Goal: Information Seeking & Learning: Learn about a topic

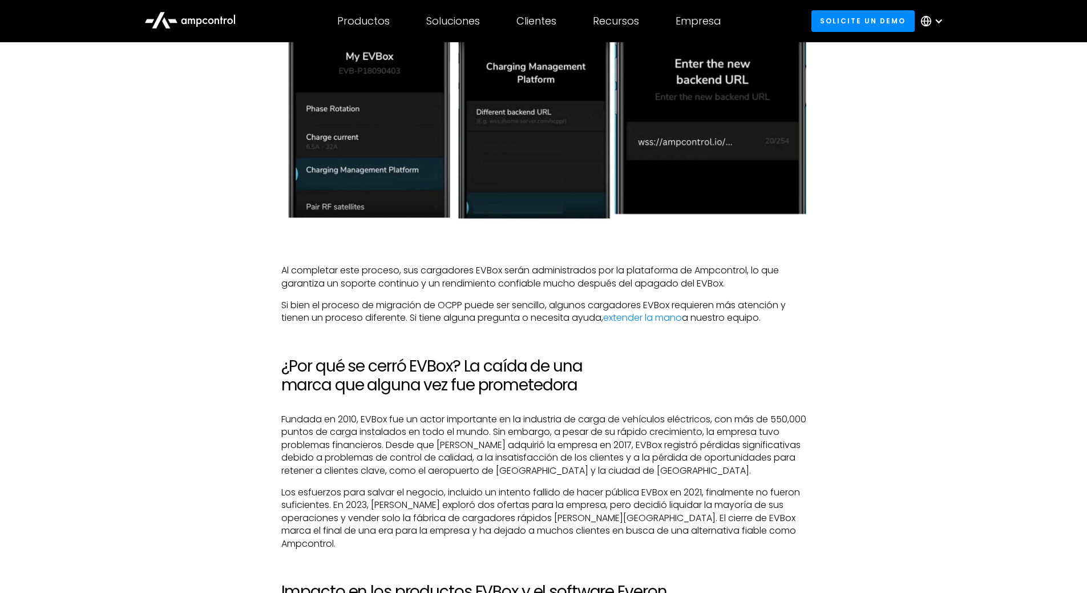
scroll to position [1655, 0]
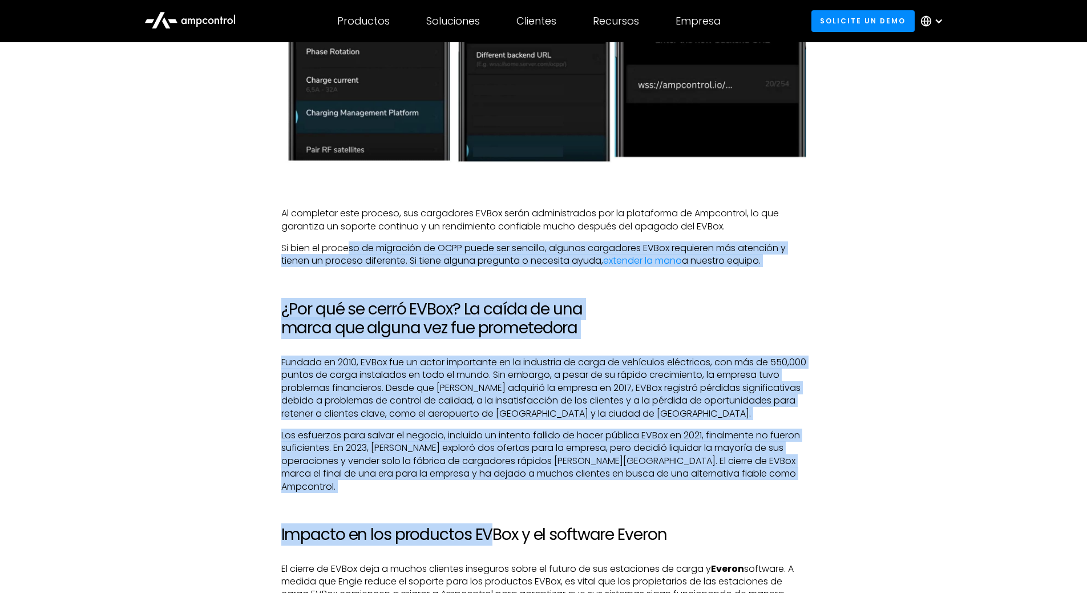
drag, startPoint x: 368, startPoint y: 239, endPoint x: 495, endPoint y: 491, distance: 283.1
click at [495, 491] on div "Un final impactante para EVBox En un avance importante, el gigante energético […" at bounding box center [543, 102] width 525 height 2024
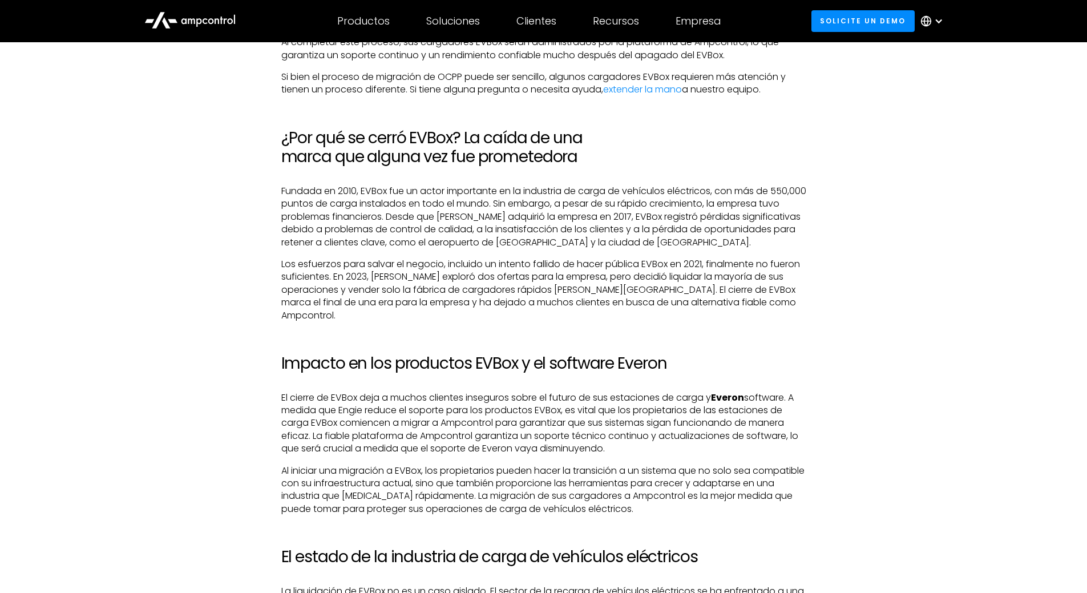
click at [413, 392] on p "El cierre de EVBox deja a muchos clientes inseguros sobre el futuro de sus esta…" at bounding box center [543, 424] width 525 height 64
drag, startPoint x: 386, startPoint y: 371, endPoint x: 636, endPoint y: 372, distance: 250.0
click at [636, 392] on p "El cierre de EVBox deja a muchos clientes inseguros sobre el futuro de sus esta…" at bounding box center [543, 424] width 525 height 64
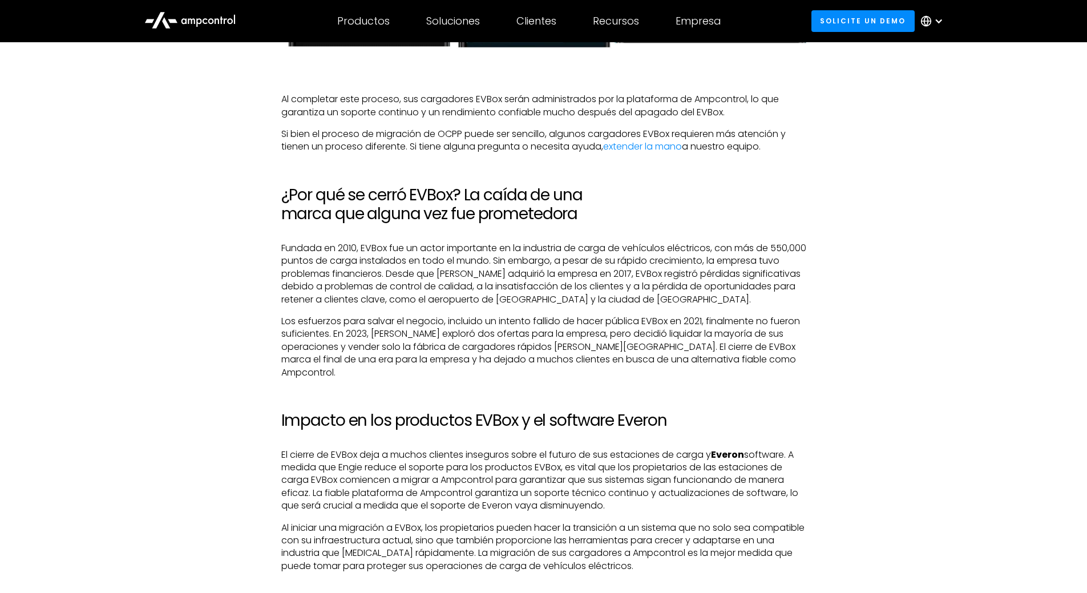
click at [442, 449] on p "El cierre de EVBox deja a muchos clientes inseguros sobre el futuro de sus esta…" at bounding box center [543, 481] width 525 height 64
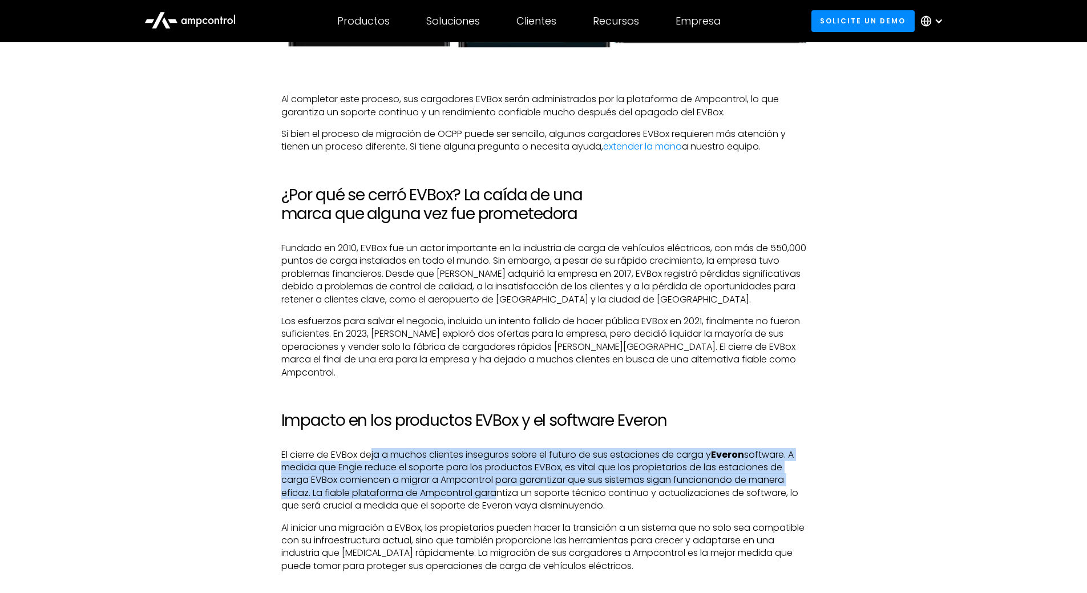
drag, startPoint x: 371, startPoint y: 424, endPoint x: 499, endPoint y: 463, distance: 133.8
click at [499, 463] on p "El cierre de EVBox deja a muchos clientes inseguros sobre el futuro de sus esta…" at bounding box center [543, 481] width 525 height 64
click at [435, 462] on p "El cierre de EVBox deja a muchos clientes inseguros sobre el futuro de sus esta…" at bounding box center [543, 481] width 525 height 64
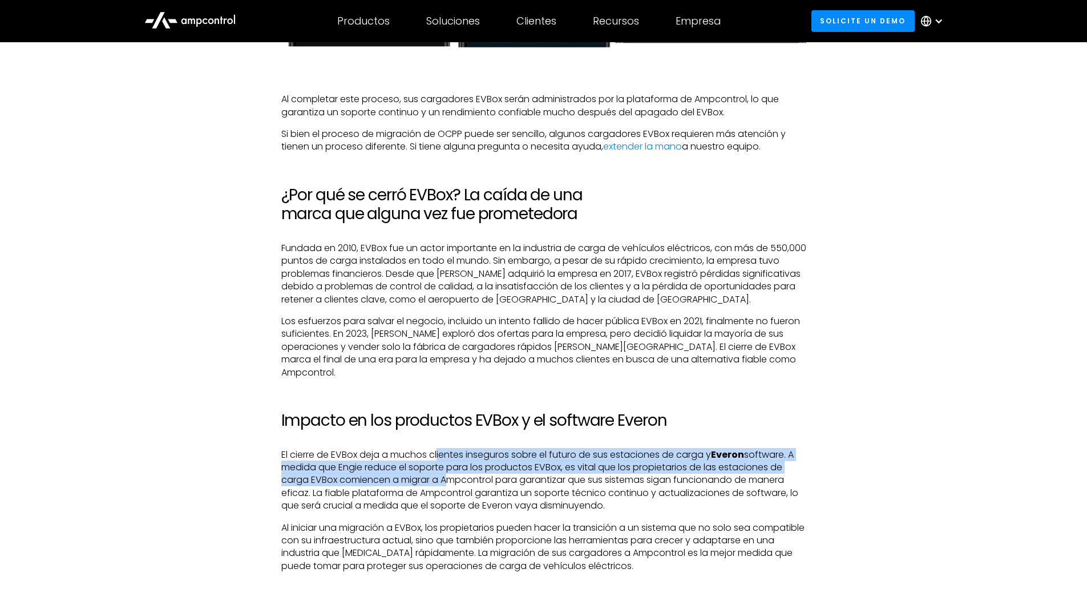
drag, startPoint x: 441, startPoint y: 424, endPoint x: 449, endPoint y: 454, distance: 31.4
click at [449, 454] on p "El cierre de EVBox deja a muchos clientes inseguros sobre el futuro de sus esta…" at bounding box center [543, 481] width 525 height 64
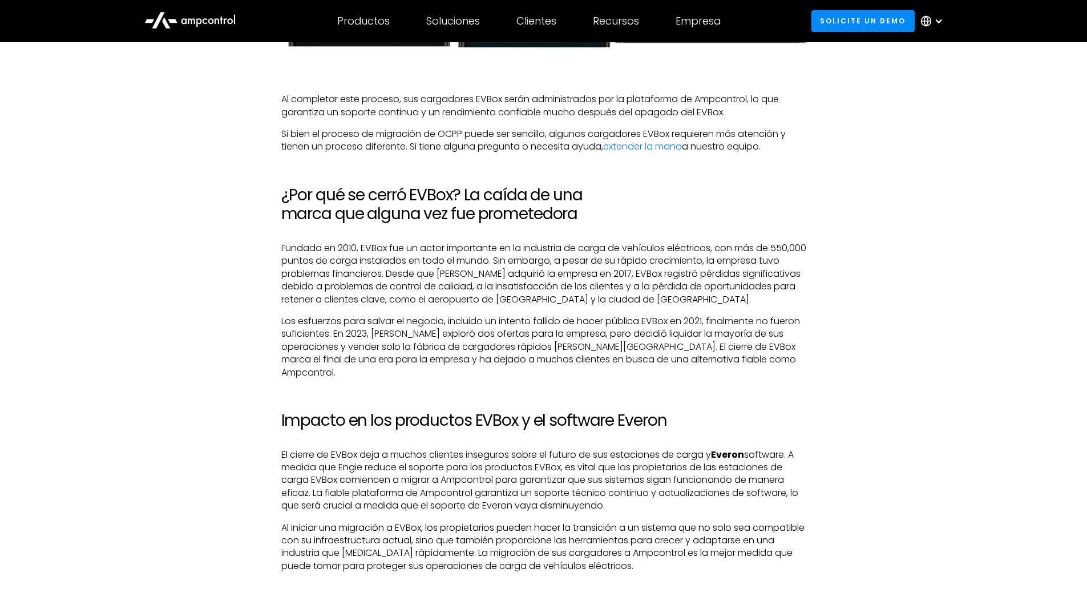
click at [496, 470] on p "El cierre de EVBox deja a muchos clientes inseguros sobre el futuro de sus esta…" at bounding box center [543, 481] width 525 height 64
drag, startPoint x: 444, startPoint y: 453, endPoint x: 498, endPoint y: 449, distance: 54.4
click at [498, 449] on p "El cierre de EVBox deja a muchos clientes inseguros sobre el futuro de sus esta…" at bounding box center [543, 481] width 525 height 64
copy p "Ampcontrol"
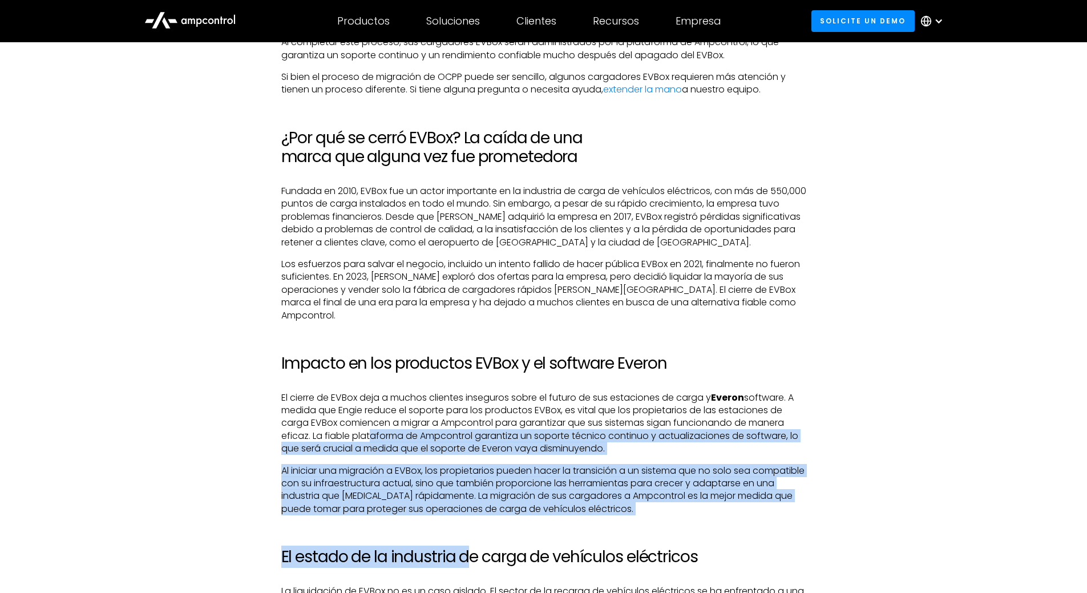
drag, startPoint x: 369, startPoint y: 406, endPoint x: 472, endPoint y: 498, distance: 137.9
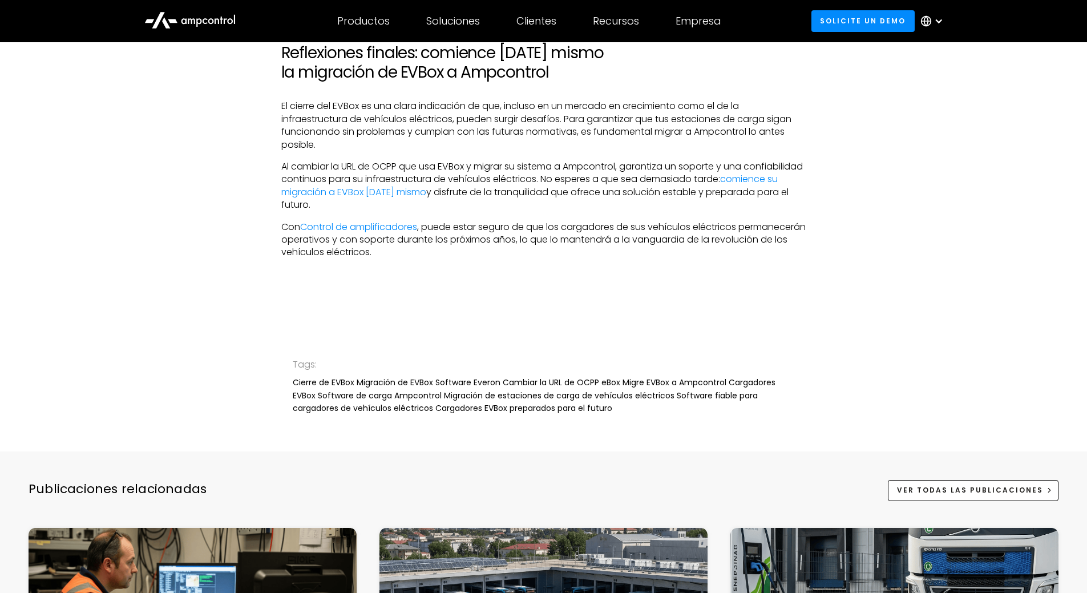
scroll to position [2625, 0]
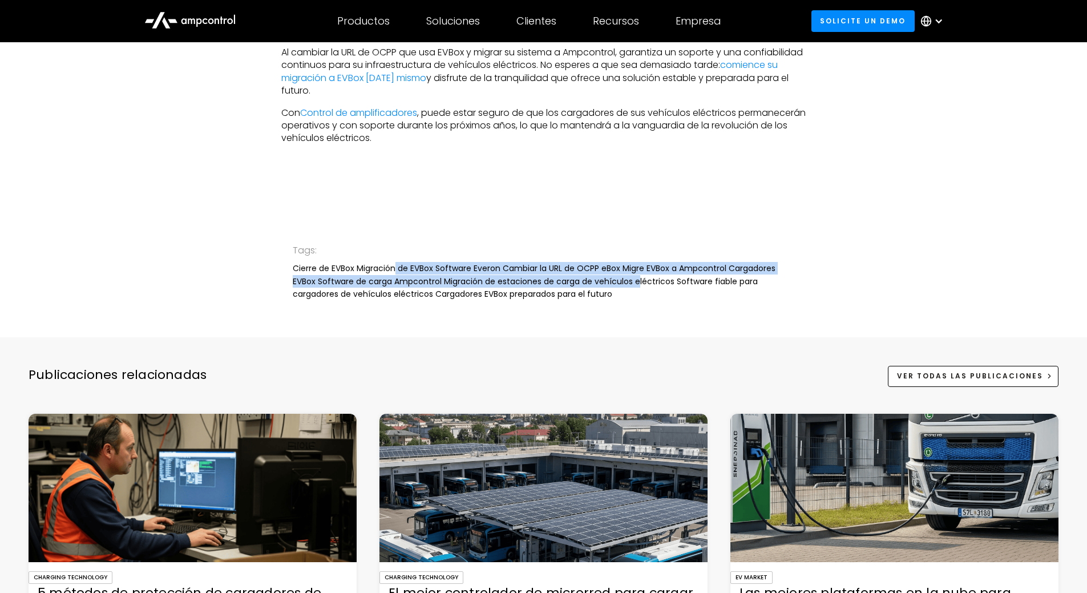
drag, startPoint x: 394, startPoint y: 239, endPoint x: 638, endPoint y: 260, distance: 244.6
click at [638, 262] on div "Cierre de EVBox Migración de EVBox Software Everon Cambiar la URL de OCPP eBox …" at bounding box center [544, 281] width 502 height 38
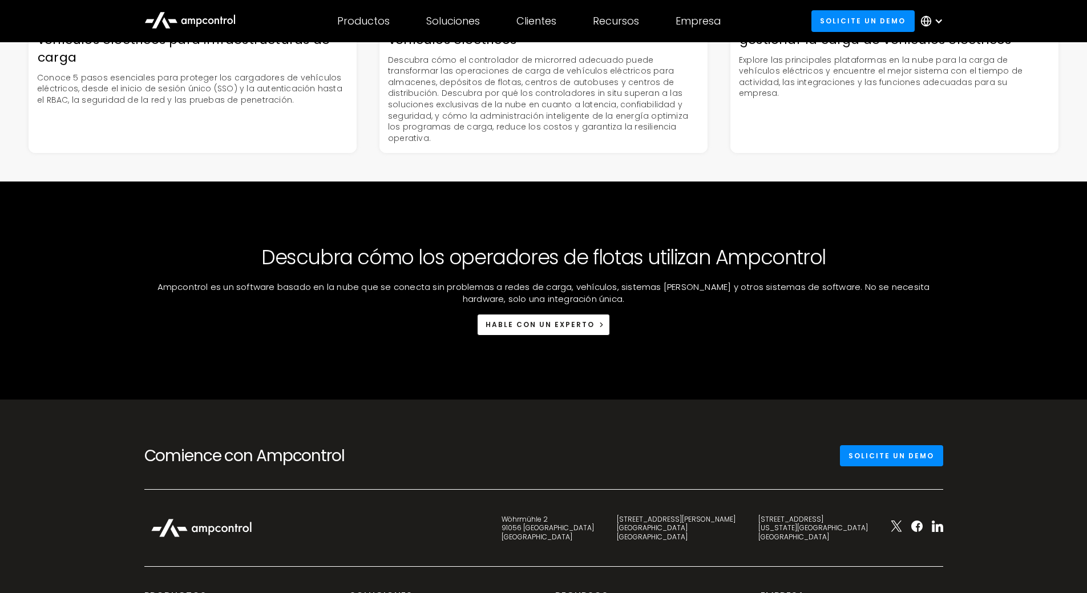
scroll to position [3310, 0]
